Goal: Transaction & Acquisition: Purchase product/service

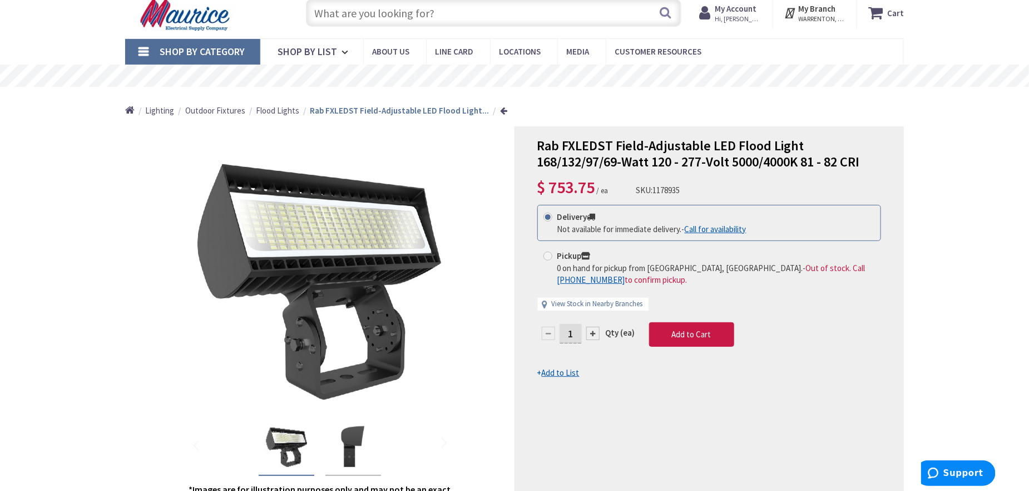
scroll to position [56, 0]
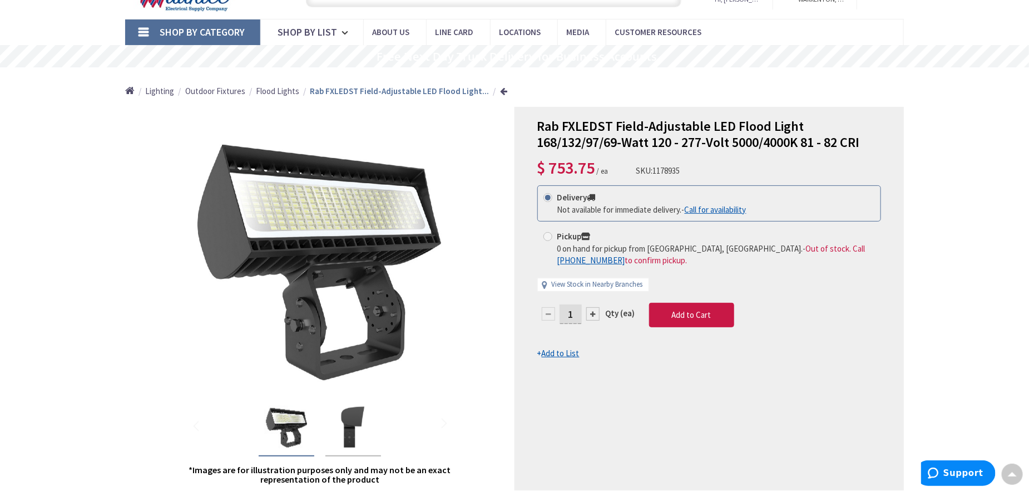
drag, startPoint x: 69, startPoint y: 288, endPoint x: 76, endPoint y: 284, distance: 7.5
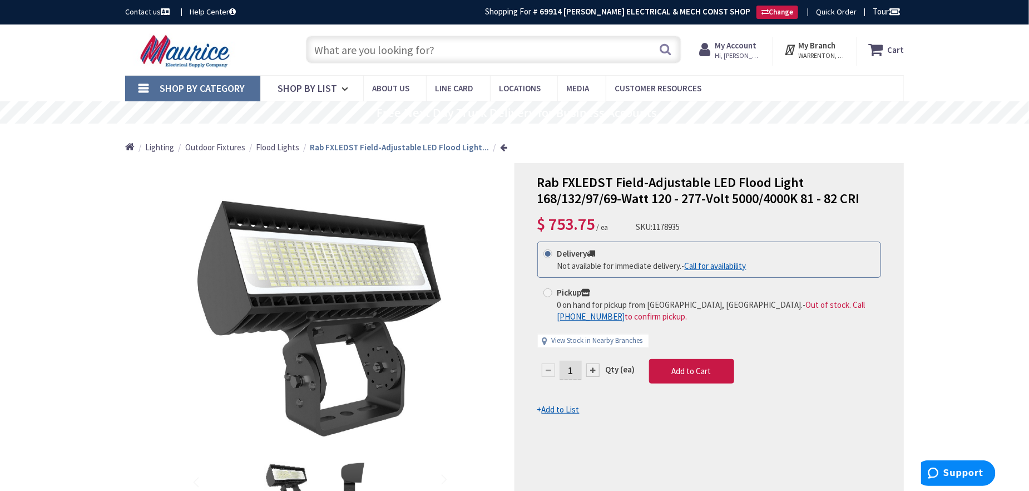
click at [435, 47] on input "text" at bounding box center [494, 50] width 376 height 28
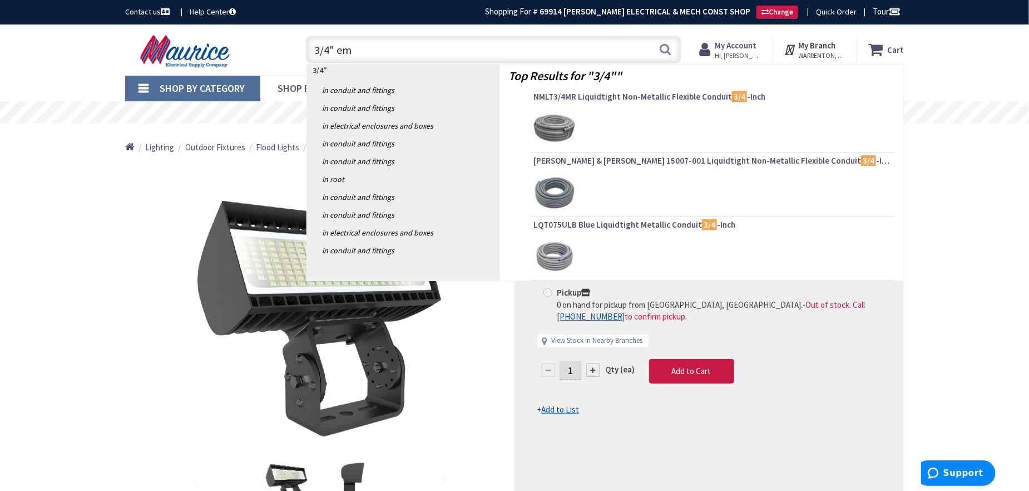
type input "3/4" emt"
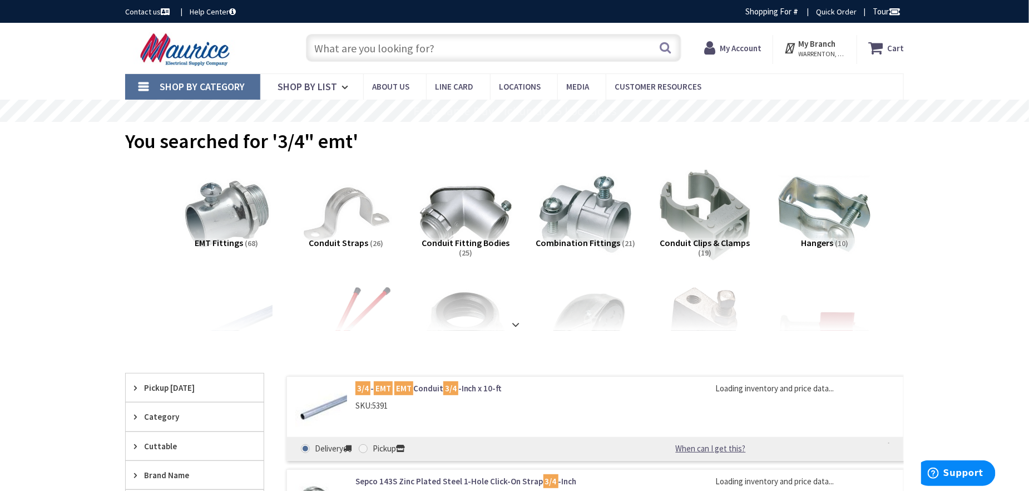
type input "[GEOGRAPHIC_DATA], [GEOGRAPHIC_DATA]"
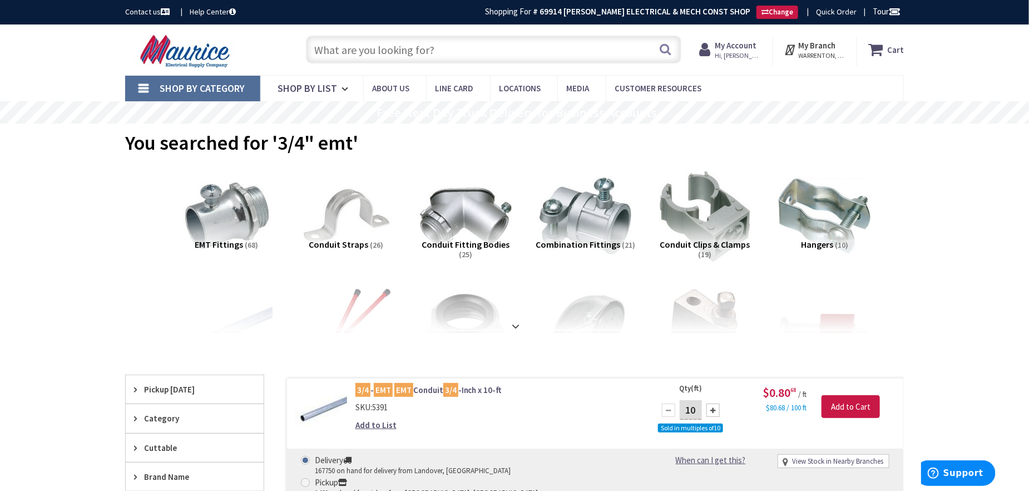
click at [387, 43] on input "text" at bounding box center [494, 50] width 376 height 28
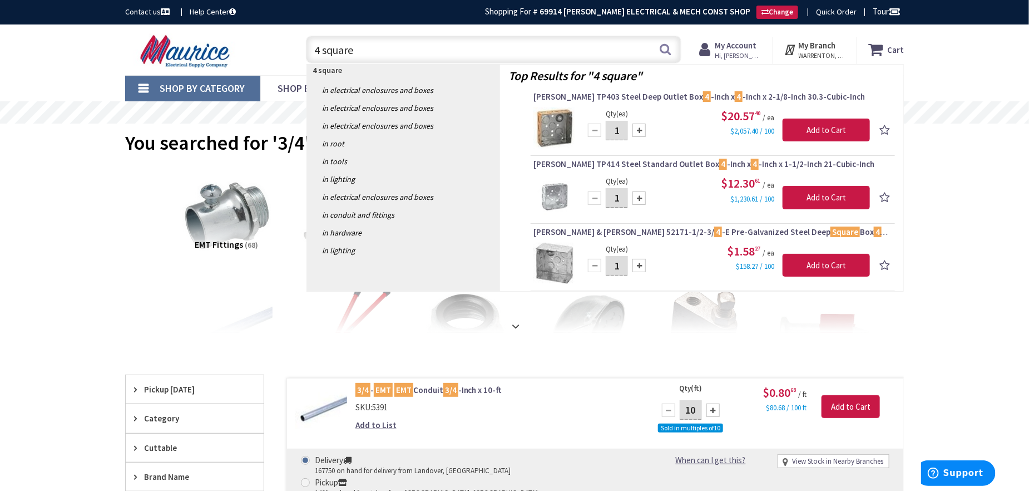
drag, startPoint x: 407, startPoint y: 53, endPoint x: 140, endPoint y: 52, distance: 267.1
click at [125, 52] on div "Toggle Nav 4 square 4 square Search Cart My Cart Close" at bounding box center [515, 49] width 796 height 37
type input "3/4 connectors"
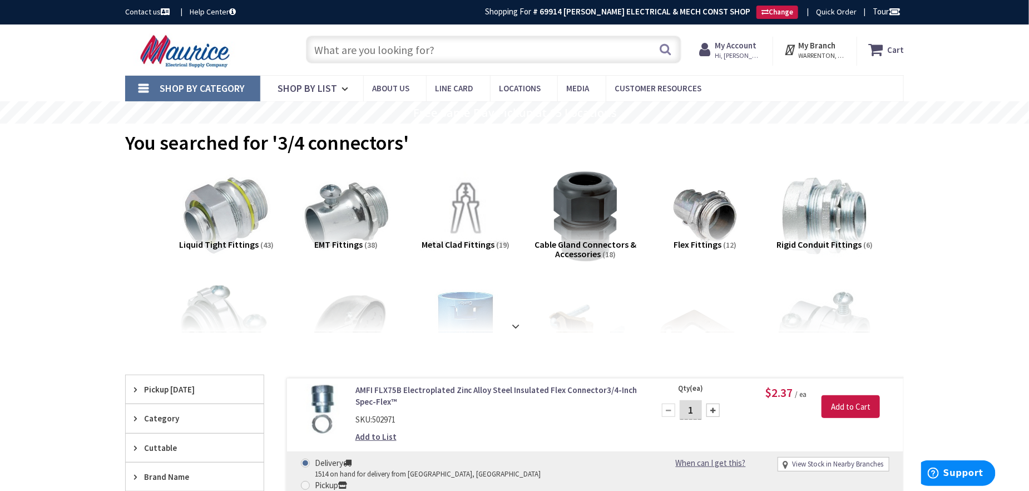
click at [449, 49] on input "text" at bounding box center [494, 50] width 376 height 28
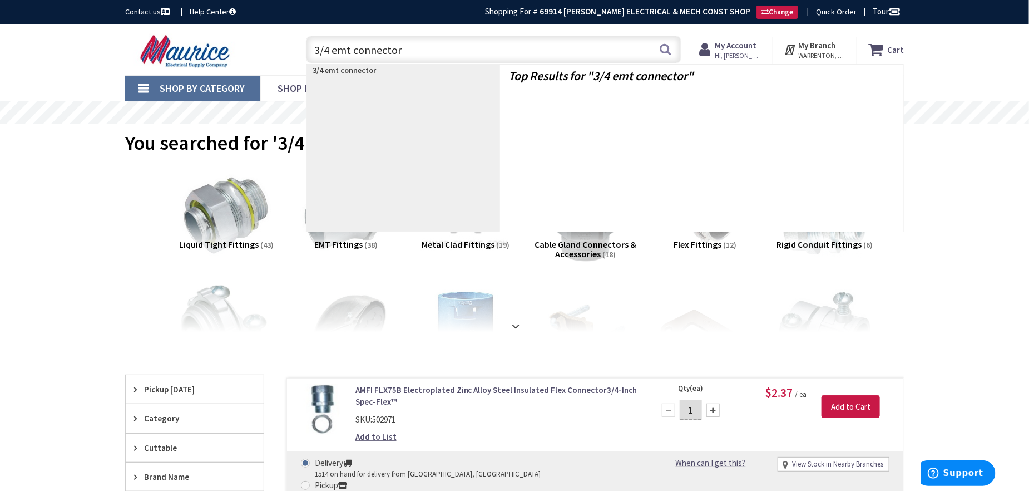
type input "3/4 emt connectors"
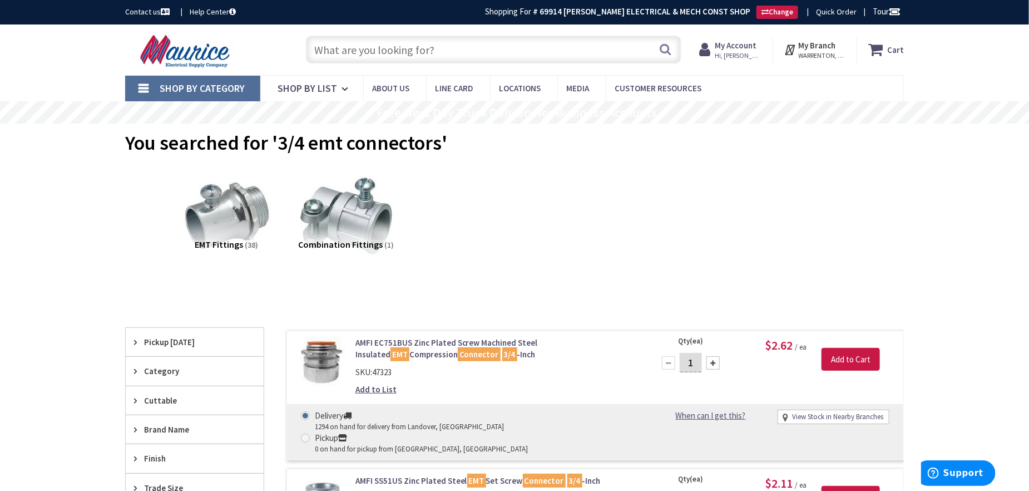
click at [356, 56] on input "text" at bounding box center [494, 50] width 376 height 28
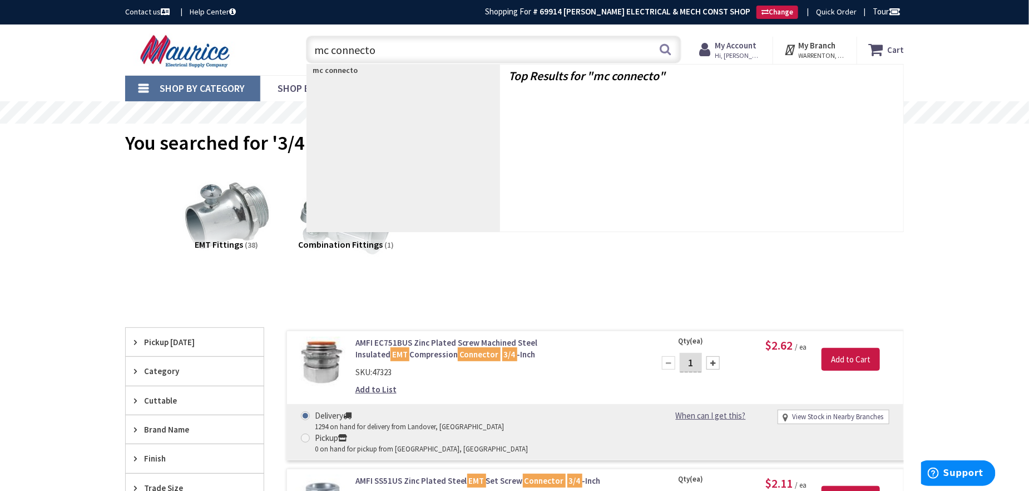
type input "mc connector"
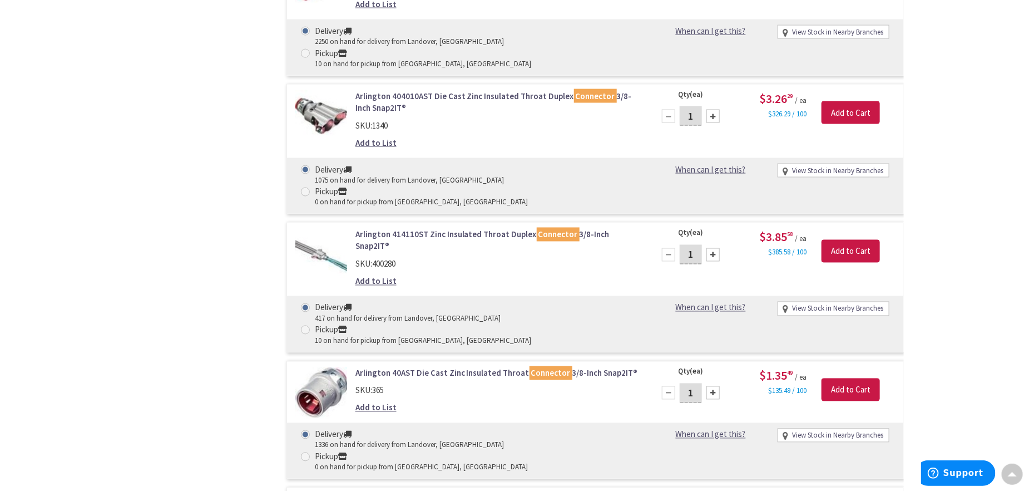
scroll to position [2716, 0]
